Goal: Transaction & Acquisition: Book appointment/travel/reservation

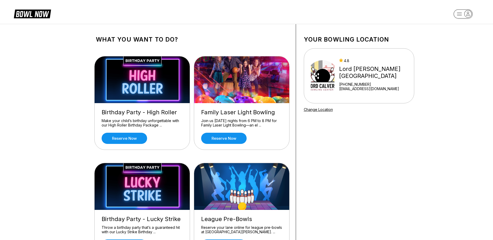
click at [459, 11] on rect "button" at bounding box center [462, 13] width 19 height 9
click at [453, 30] on div "Log In / Sign Up" at bounding box center [463, 29] width 36 height 9
select select "**"
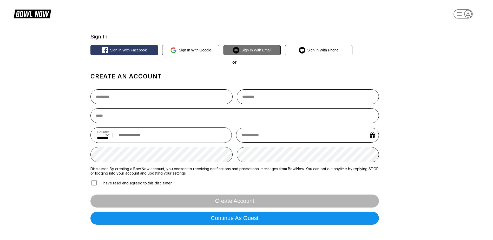
click at [245, 48] on button "Sign in with Email" at bounding box center [251, 50] width 57 height 10
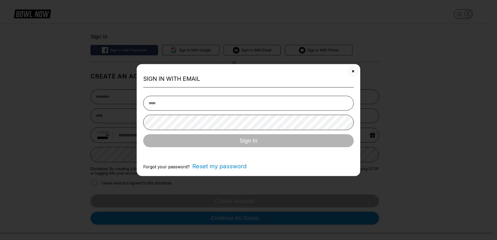
click at [154, 103] on input "email" at bounding box center [248, 103] width 210 height 15
type input "**********"
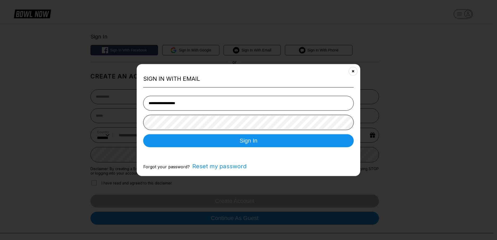
click at [143, 134] on button "Sign In" at bounding box center [248, 140] width 210 height 13
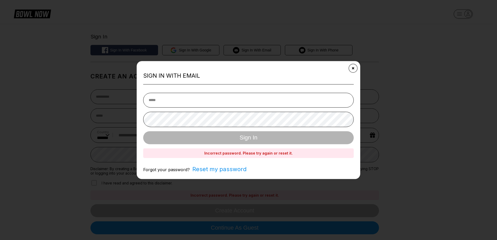
click at [354, 68] on icon "Close" at bounding box center [353, 68] width 4 height 4
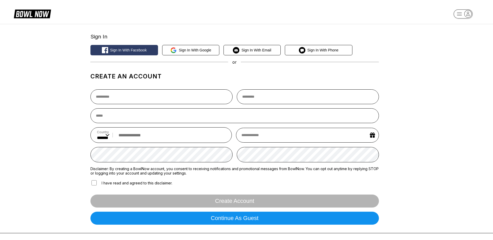
click at [222, 202] on div "Create account" at bounding box center [234, 201] width 288 height 13
click at [224, 201] on div "Create account" at bounding box center [234, 201] width 288 height 13
click at [225, 200] on div "Create account" at bounding box center [234, 201] width 288 height 13
click at [226, 200] on div "Create account" at bounding box center [234, 201] width 288 height 13
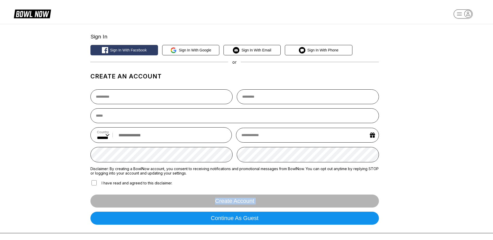
drag, startPoint x: 226, startPoint y: 200, endPoint x: 215, endPoint y: 202, distance: 10.6
click at [215, 202] on div "Create account" at bounding box center [234, 201] width 288 height 13
click at [462, 13] on rect "button" at bounding box center [462, 13] width 19 height 9
click at [472, 27] on div "Log In / Sign Up" at bounding box center [463, 29] width 36 height 9
click at [104, 94] on input "text" at bounding box center [161, 96] width 142 height 15
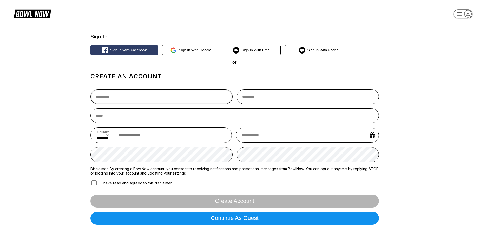
type input "****"
type input "******"
click at [107, 117] on input "email" at bounding box center [234, 115] width 288 height 15
type input "**********"
click at [127, 136] on input "tel" at bounding box center [170, 135] width 109 height 10
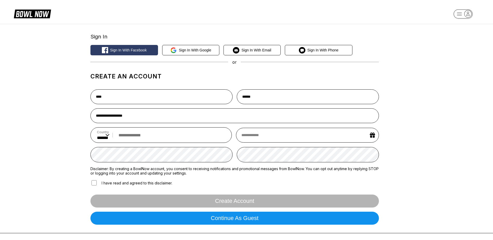
type input "**********"
select select "*"
select select "****"
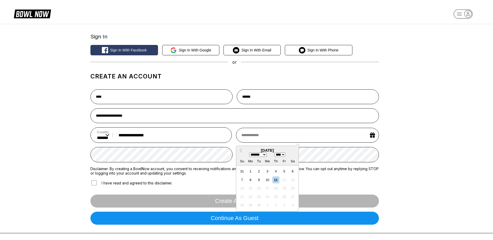
click at [251, 136] on input "text" at bounding box center [307, 135] width 143 height 15
click at [265, 156] on select "******* ******** ***** ***** *** **** **** ****** ********* ******* ******** **…" at bounding box center [257, 154] width 17 height 4
select select "*"
click at [249, 153] on select "******* ******** ***** ***** *** **** **** ****** ********* ******* ******** **…" at bounding box center [257, 154] width 17 height 4
click at [259, 199] on div "20" at bounding box center [258, 196] width 7 height 7
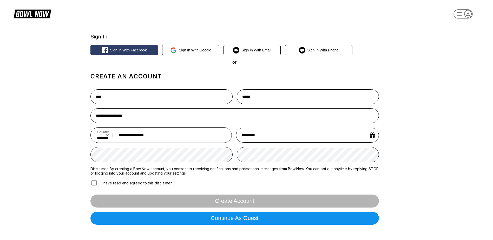
type input "**********"
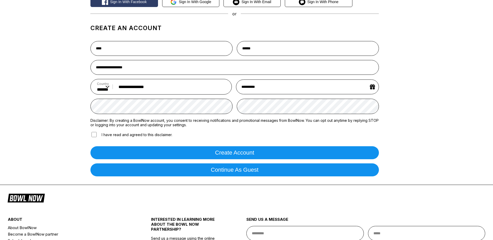
scroll to position [50, 0]
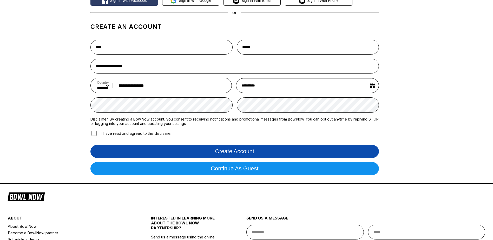
click at [220, 151] on button "Create account" at bounding box center [234, 151] width 288 height 13
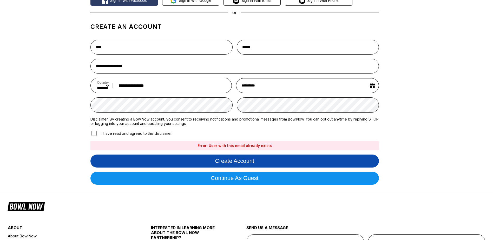
click at [229, 164] on button "Create account" at bounding box center [234, 161] width 288 height 13
click at [230, 162] on button "Create account" at bounding box center [234, 161] width 288 height 13
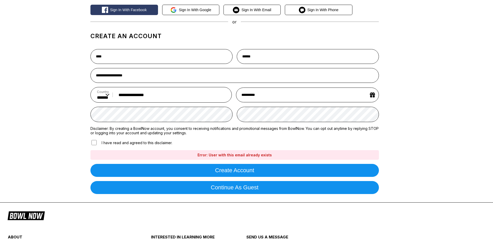
scroll to position [0, 0]
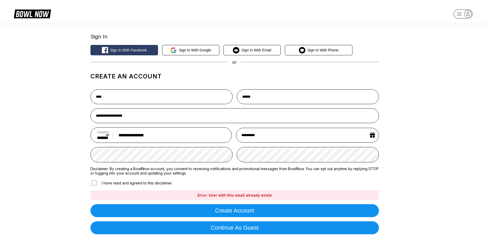
click at [467, 14] on icon "button" at bounding box center [467, 13] width 7 height 7
click at [456, 30] on div "Log In / Sign Up" at bounding box center [463, 29] width 36 height 9
click at [460, 14] on rect "button" at bounding box center [462, 13] width 19 height 9
click at [453, 29] on div "Log In / Sign Up" at bounding box center [463, 29] width 36 height 9
click at [261, 51] on span "Sign in with Email" at bounding box center [256, 50] width 30 height 4
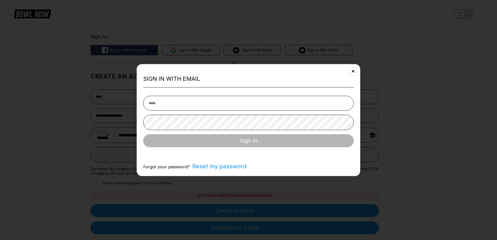
click at [154, 102] on input "email" at bounding box center [248, 103] width 210 height 15
type input "**********"
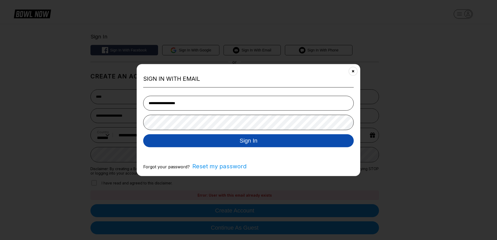
click at [254, 140] on button "Sign In" at bounding box center [248, 140] width 210 height 13
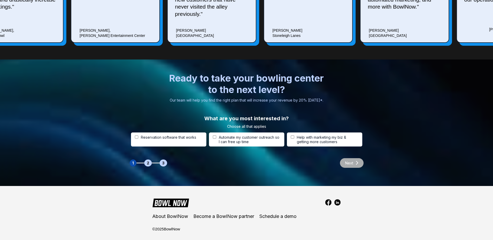
scroll to position [1575, 0]
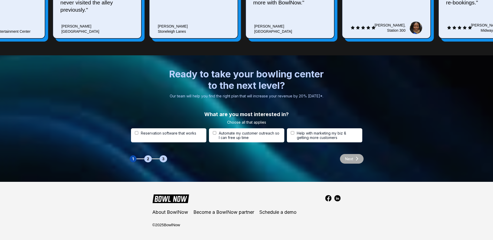
click at [355, 160] on div "Next" at bounding box center [349, 159] width 29 height 10
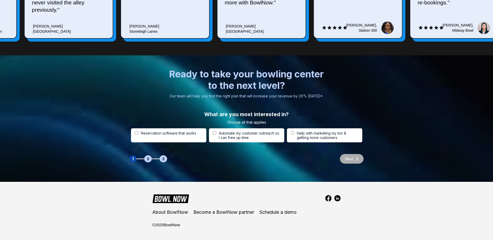
click at [356, 160] on div "Next" at bounding box center [349, 159] width 29 height 10
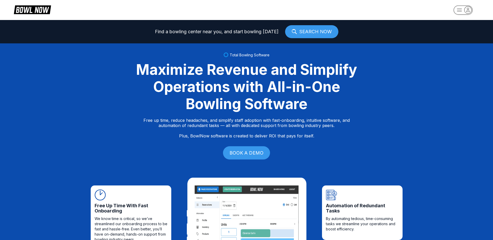
scroll to position [0, 0]
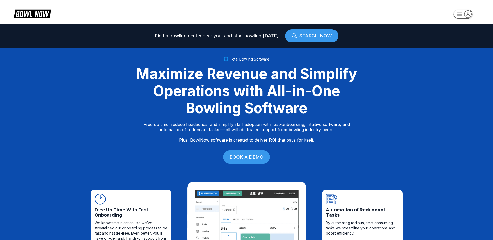
click at [296, 34] on link "SEARCH NOW" at bounding box center [311, 35] width 53 height 13
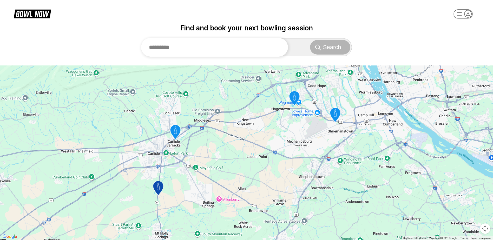
click at [161, 46] on input "text" at bounding box center [214, 47] width 147 height 19
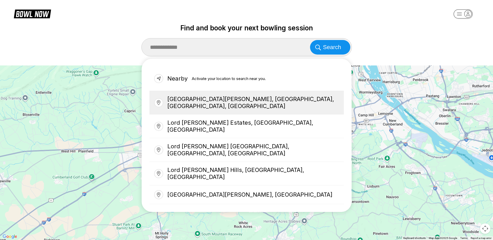
click at [181, 101] on div "[GEOGRAPHIC_DATA][PERSON_NAME], [GEOGRAPHIC_DATA], [GEOGRAPHIC_DATA], [GEOGRAPH…" at bounding box center [246, 103] width 194 height 24
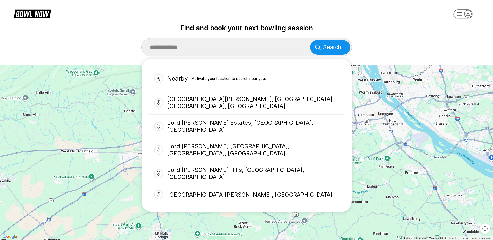
type input "**********"
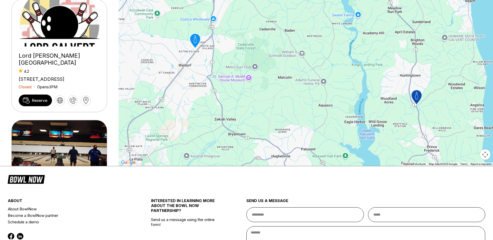
scroll to position [63, 0]
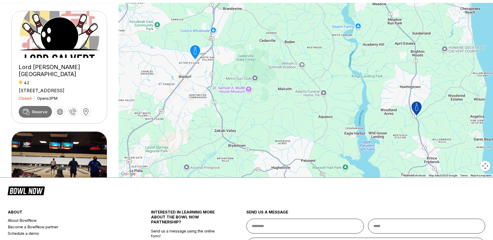
click at [35, 109] on span "Reserve" at bounding box center [39, 111] width 15 height 5
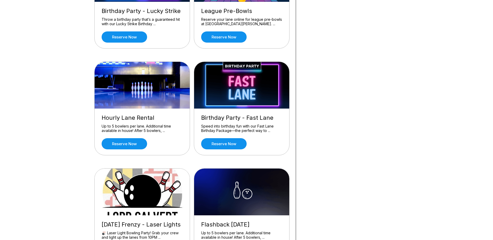
scroll to position [208, 0]
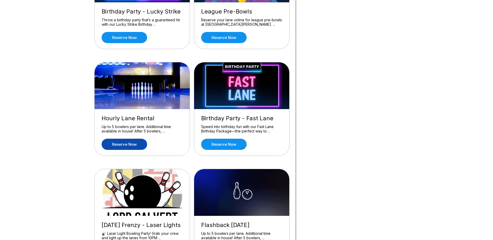
click at [112, 145] on link "Reserve now" at bounding box center [124, 144] width 45 height 11
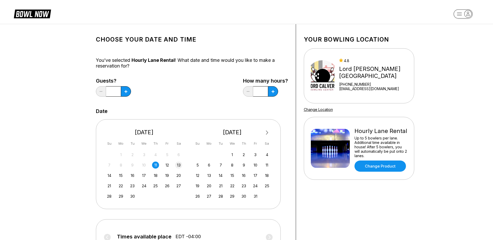
click at [179, 166] on div "13" at bounding box center [178, 165] width 7 height 7
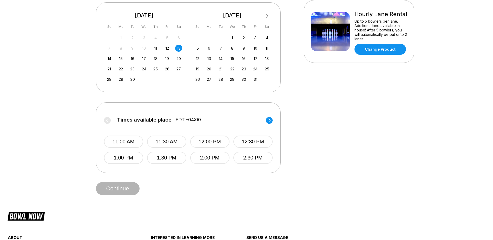
scroll to position [126, 0]
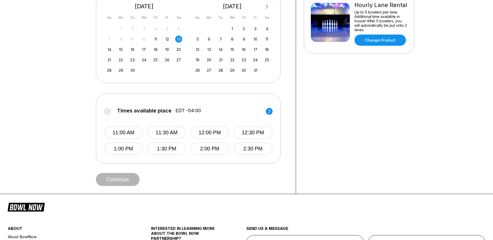
click at [270, 110] on circle at bounding box center [269, 111] width 7 height 7
click at [203, 134] on button "8:00 PM" at bounding box center [209, 133] width 39 height 12
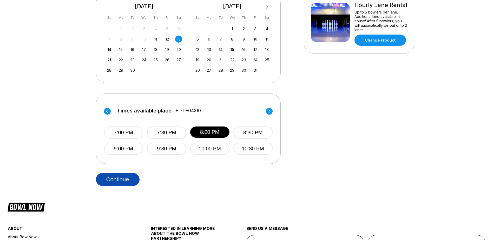
click at [107, 180] on button "Continue" at bounding box center [118, 179] width 44 height 13
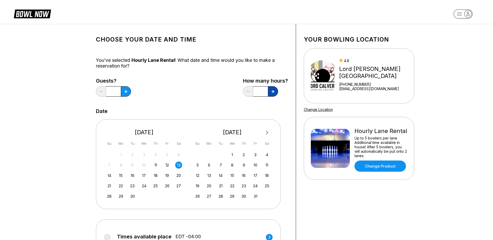
click at [273, 90] on icon at bounding box center [272, 91] width 3 height 3
type input "***"
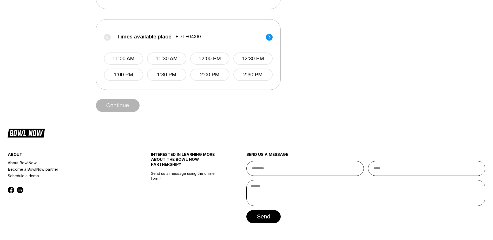
scroll to position [197, 0]
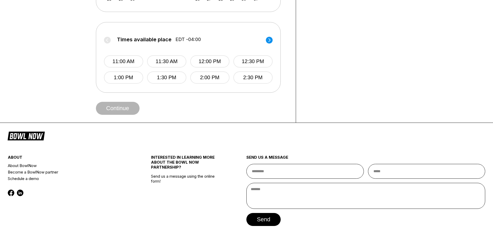
click at [268, 38] on circle at bounding box center [269, 40] width 7 height 7
click at [267, 42] on circle at bounding box center [269, 40] width 7 height 7
click at [207, 62] on button "8:00 PM" at bounding box center [209, 61] width 39 height 12
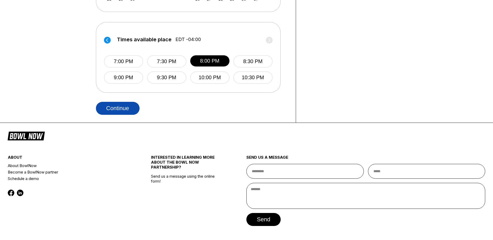
click at [110, 109] on button "Continue" at bounding box center [118, 108] width 44 height 13
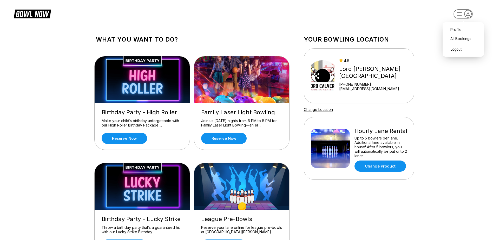
click at [469, 13] on icon "button" at bounding box center [467, 13] width 7 height 7
click at [455, 48] on div "Logout" at bounding box center [454, 49] width 18 height 9
